Goal: Information Seeking & Learning: Learn about a topic

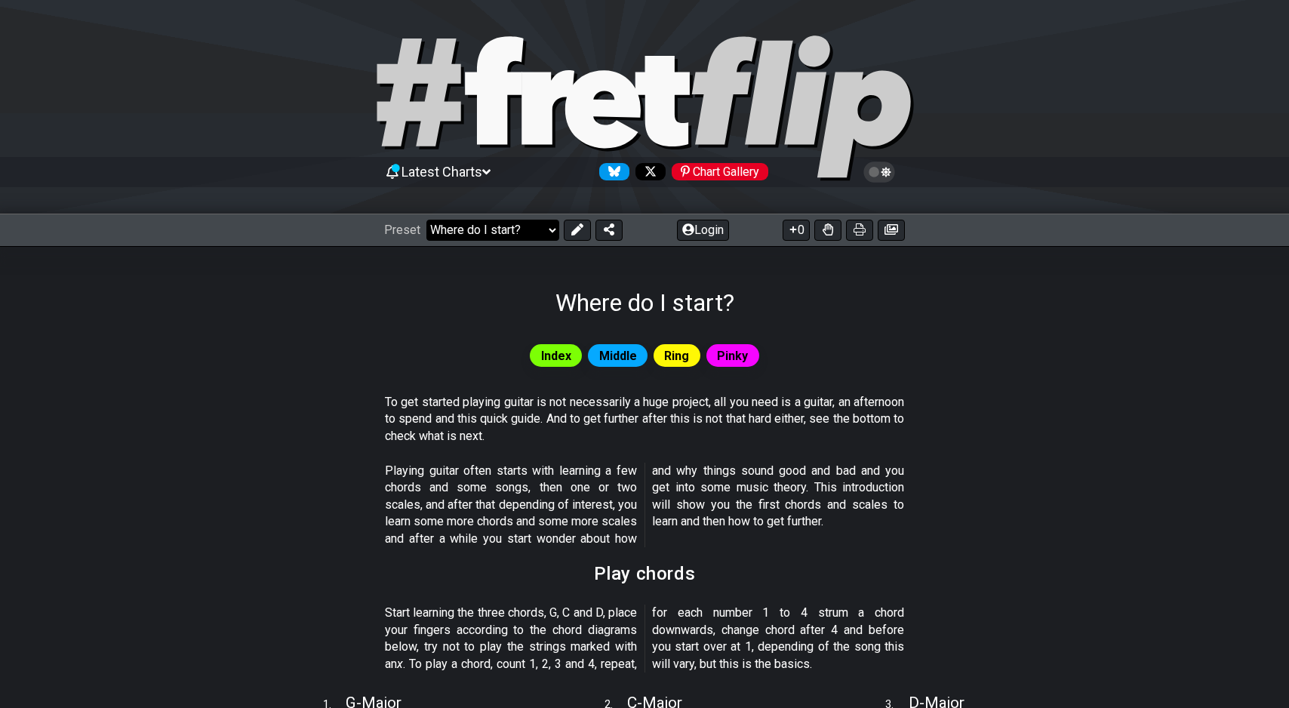
click at [476, 228] on select "Welcome to #fretflip! Initial Preset Custom Preset Minor Pentatonic Major Penta…" at bounding box center [493, 230] width 133 height 21
click at [427, 220] on select "Welcome to #fretflip! Initial Preset Custom Preset Minor Pentatonic Major Penta…" at bounding box center [493, 230] width 133 height 21
select select "/minor-pentatonic"
select select "C"
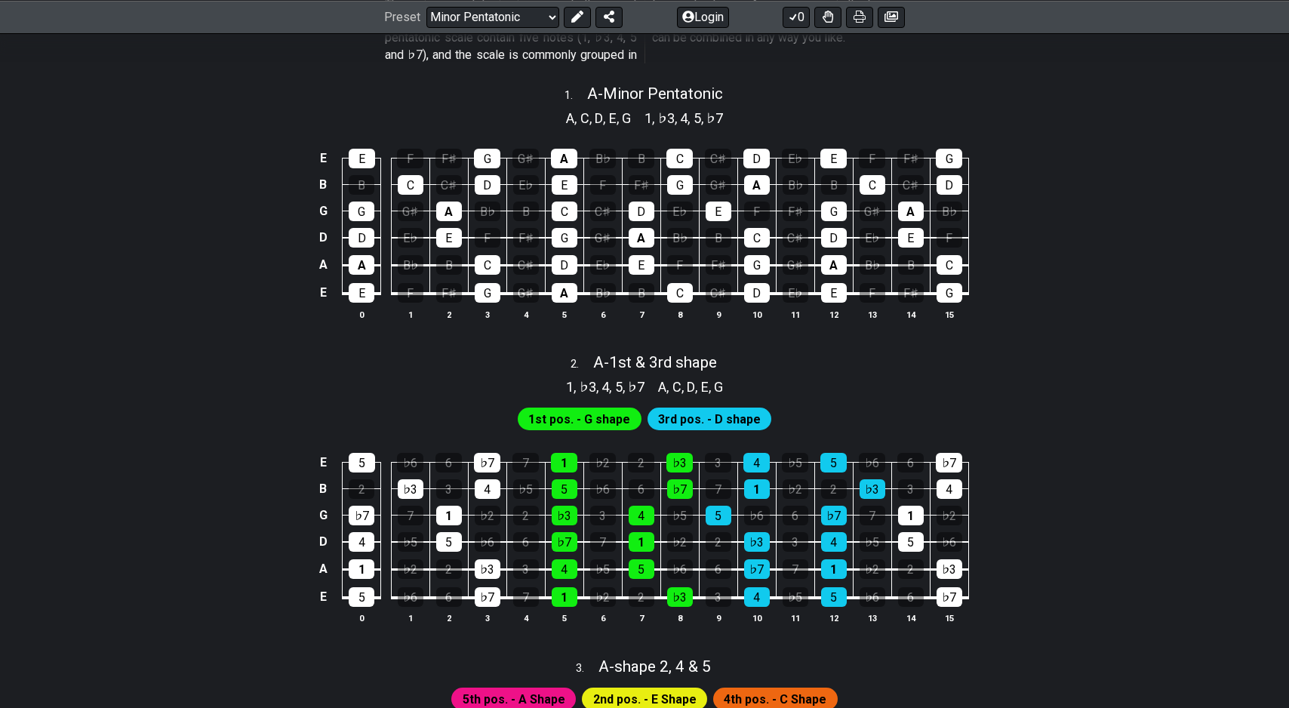
scroll to position [311, 0]
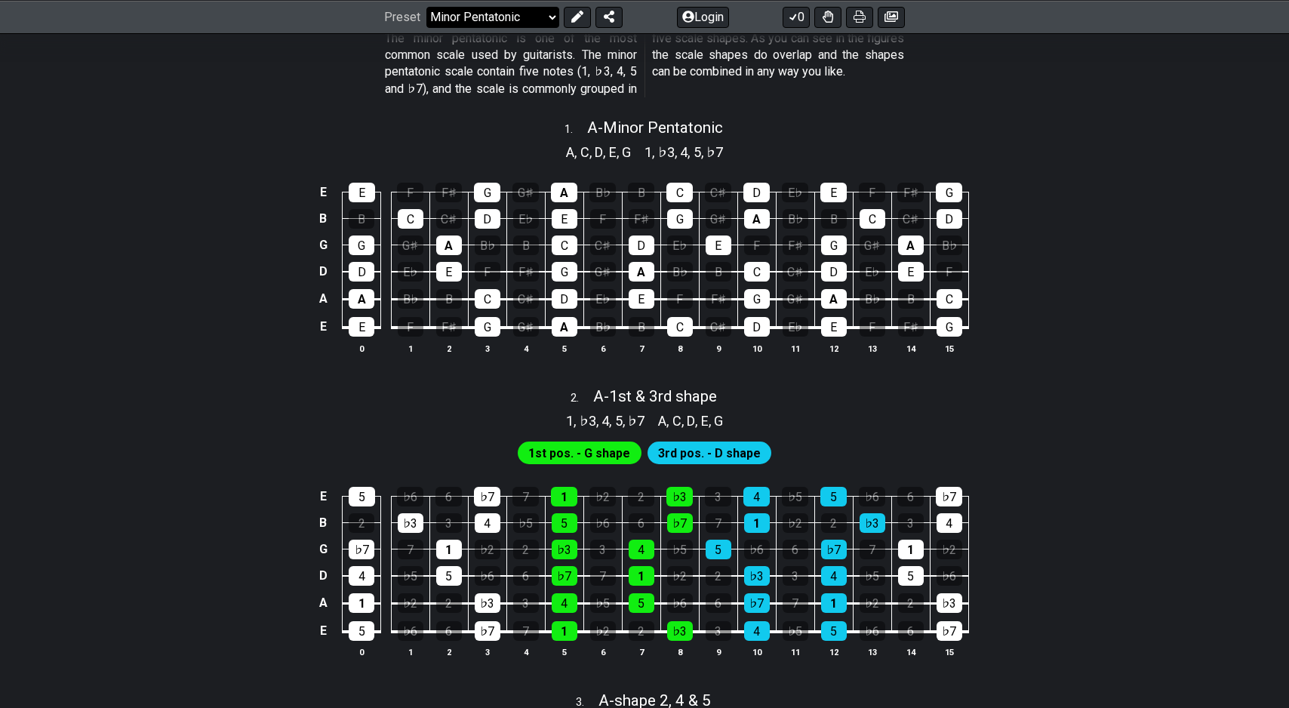
click at [514, 17] on select "Welcome to #fretflip! Initial Preset Custom Preset Minor Pentatonic Major Penta…" at bounding box center [493, 16] width 133 height 21
click at [427, 27] on select "Welcome to #fretflip! Initial Preset Custom Preset Minor Pentatonic Major Penta…" at bounding box center [493, 16] width 133 height 21
select select "/guitar-scales"
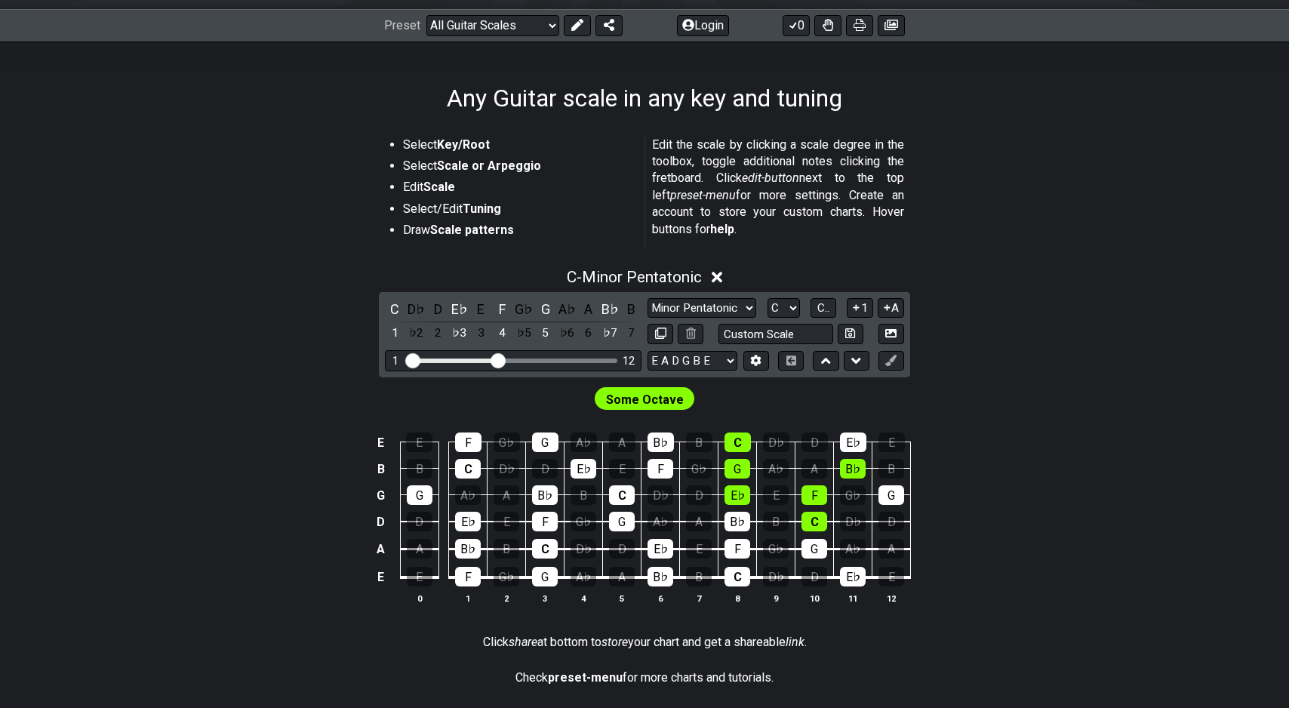
scroll to position [202, 0]
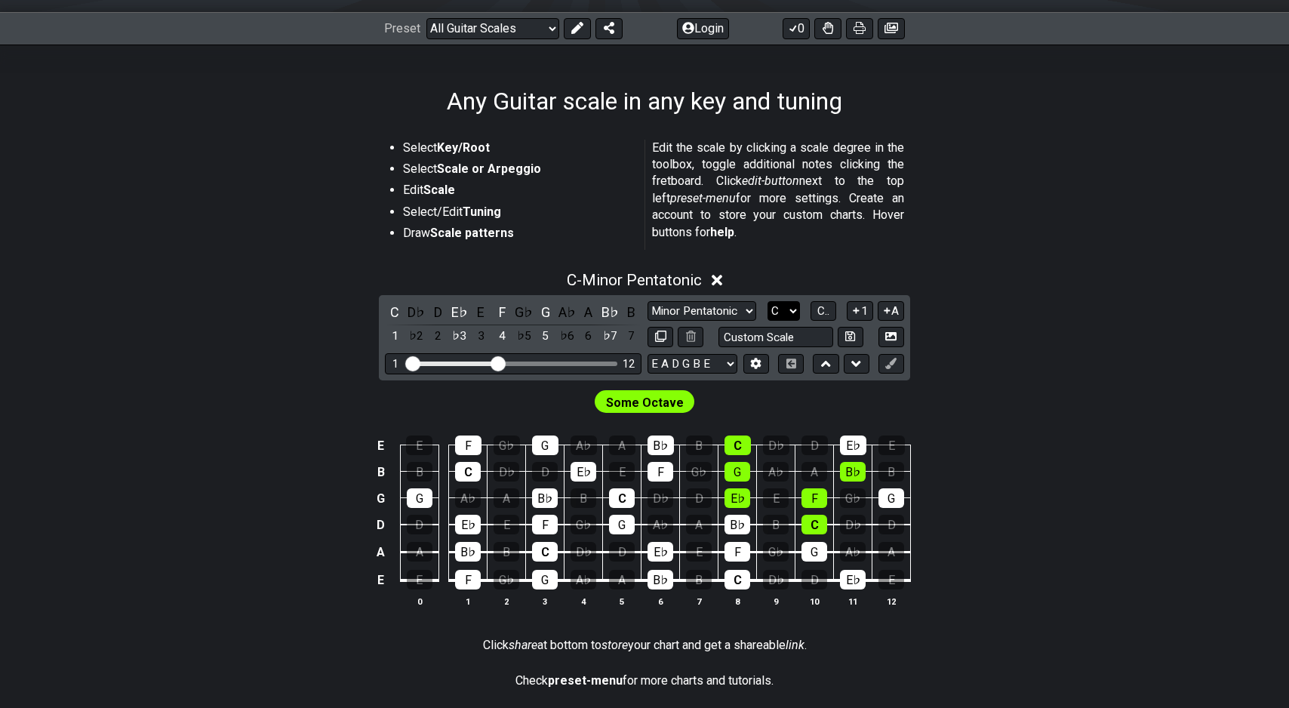
click at [787, 316] on select "A♭ A A♯ B♭ B C C♯ D♭ D D♯ E♭ E F F♯ G♭ G G♯" at bounding box center [784, 311] width 32 height 20
select select "G"
click at [768, 301] on select "A♭ A A♯ B♭ B C C♯ D♭ D D♯ E♭ E F F♯ G♭ G G♯" at bounding box center [784, 311] width 32 height 20
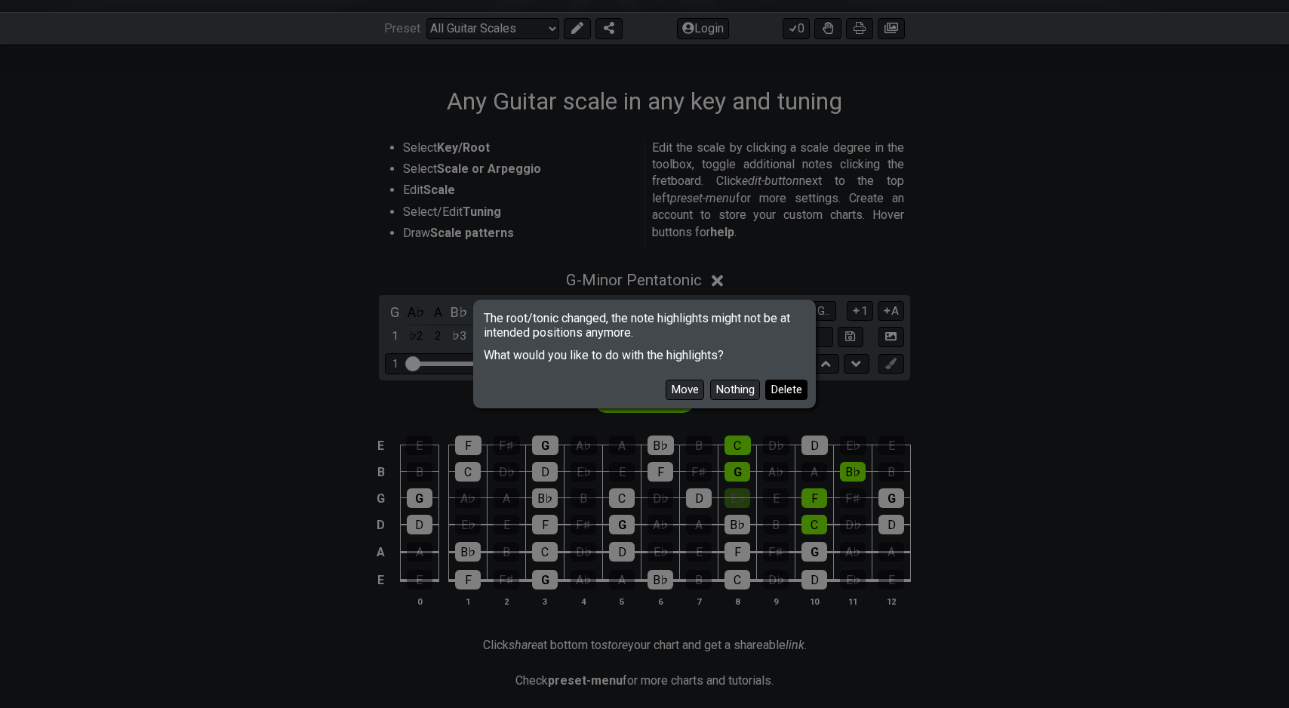
click at [779, 396] on button "Delete" at bounding box center [786, 390] width 42 height 20
